Goal: Task Accomplishment & Management: Manage account settings

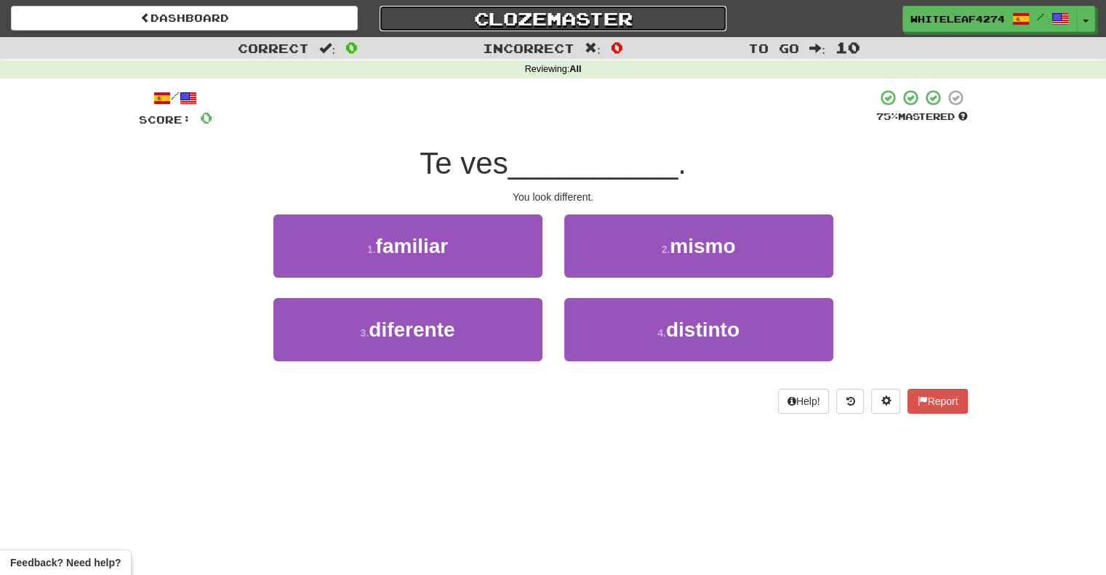
click at [551, 23] on link "Clozemaster" at bounding box center [552, 18] width 347 height 25
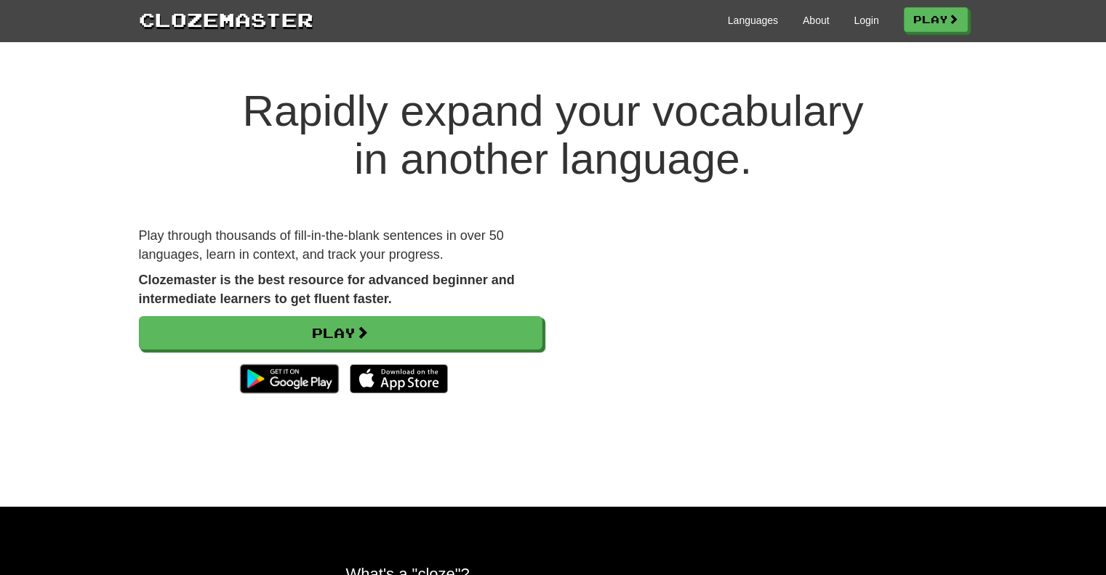
click at [855, 30] on div "Languages About Login Play" at bounding box center [640, 19] width 654 height 27
click at [864, 14] on link "Login" at bounding box center [865, 20] width 25 height 15
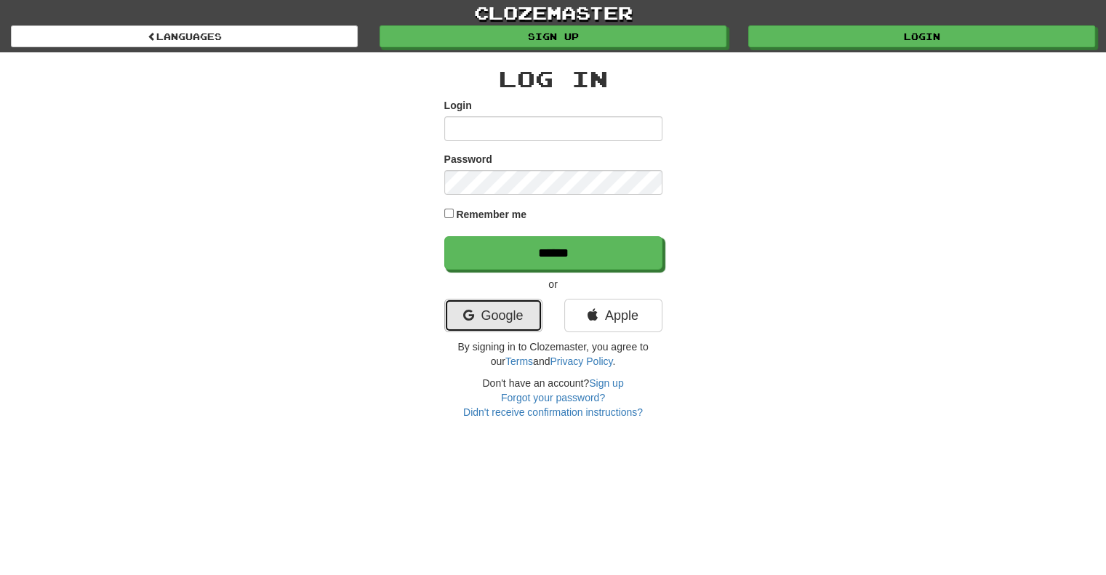
click at [491, 324] on link "Google" at bounding box center [493, 315] width 98 height 33
